Goal: Navigation & Orientation: Go to known website

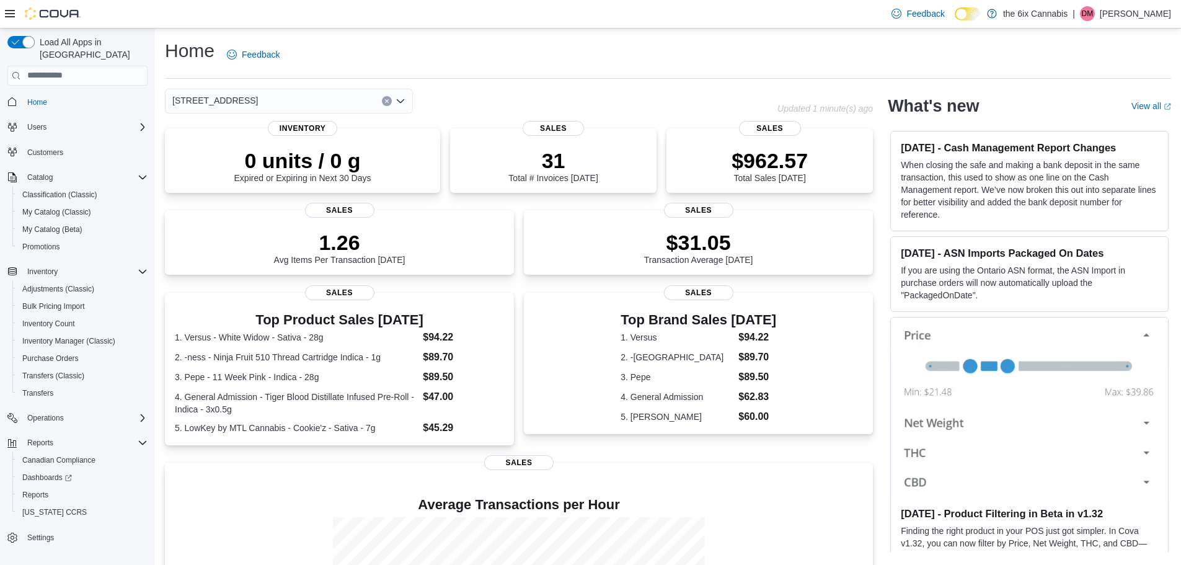
click at [382, 104] on button "Clear input" at bounding box center [387, 101] width 10 height 10
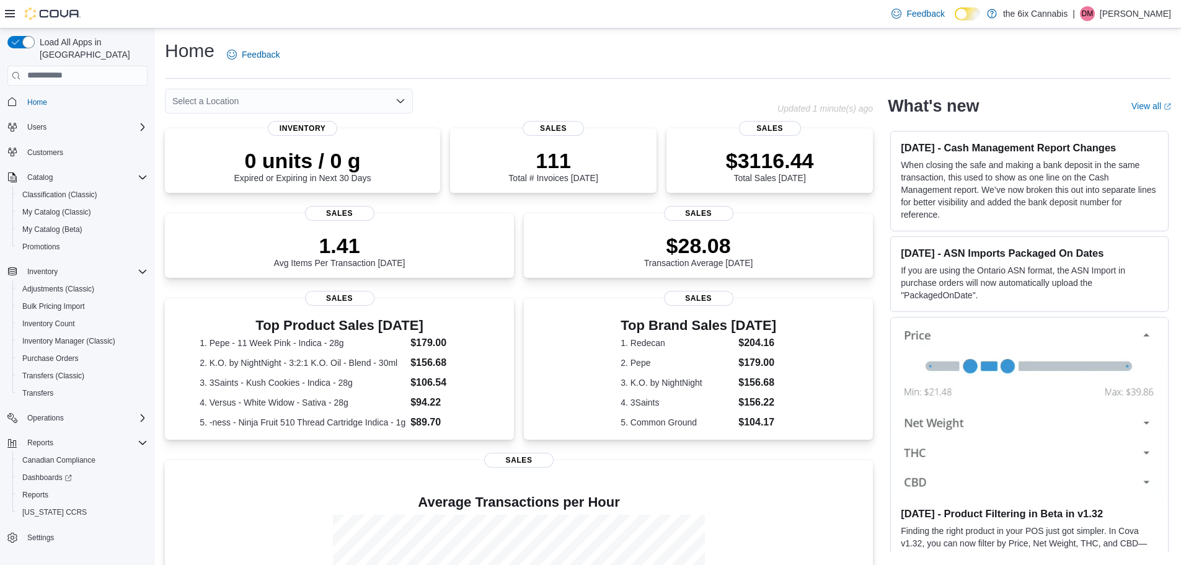
click at [461, 61] on div "Home Feedback" at bounding box center [668, 54] width 1006 height 32
